Goal: Task Accomplishment & Management: Manage account settings

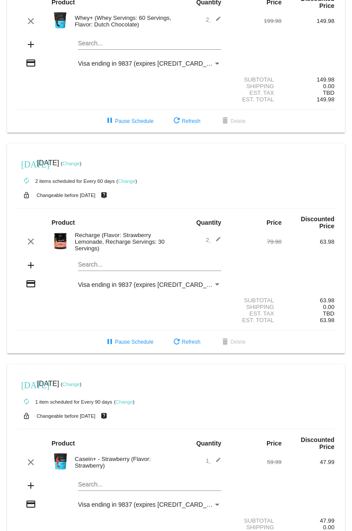
scroll to position [106, 0]
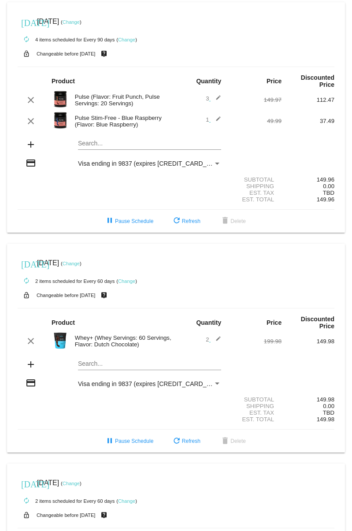
click at [216, 95] on mat-icon "edit" at bounding box center [216, 100] width 11 height 11
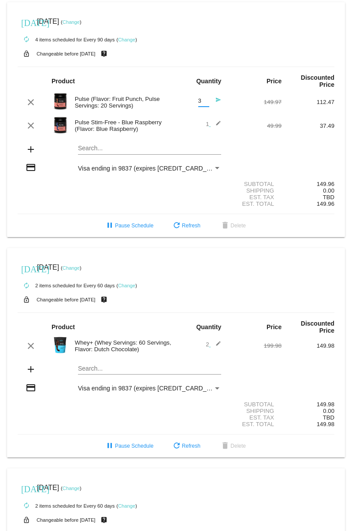
click at [198, 98] on input "3" at bounding box center [203, 101] width 11 height 7
click at [202, 98] on input "2" at bounding box center [203, 101] width 11 height 7
type input "1"
click at [202, 98] on input "1" at bounding box center [203, 101] width 11 height 7
click at [213, 97] on mat-icon "send" at bounding box center [216, 102] width 11 height 11
